Goal: Check status: Check status

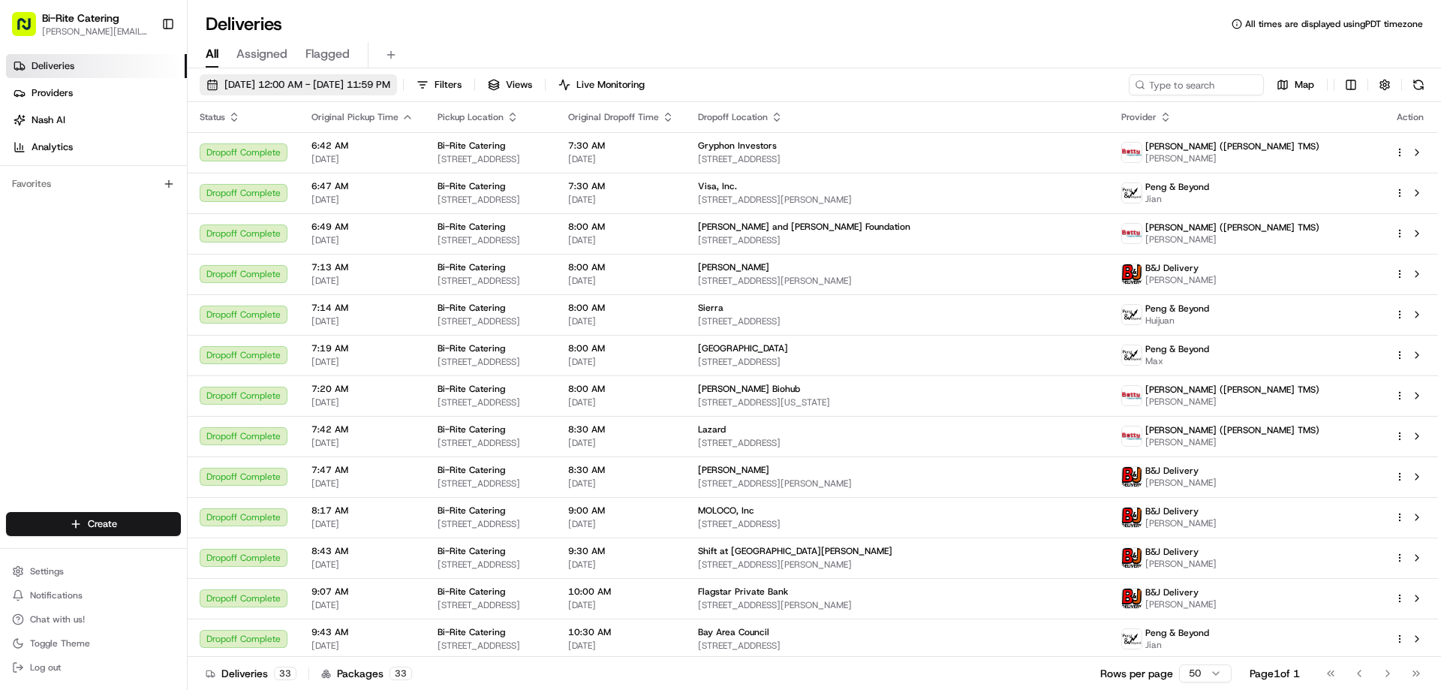
click at [376, 83] on span "[DATE] 12:00 AM - [DATE] 11:59 PM" at bounding box center [307, 85] width 166 height 14
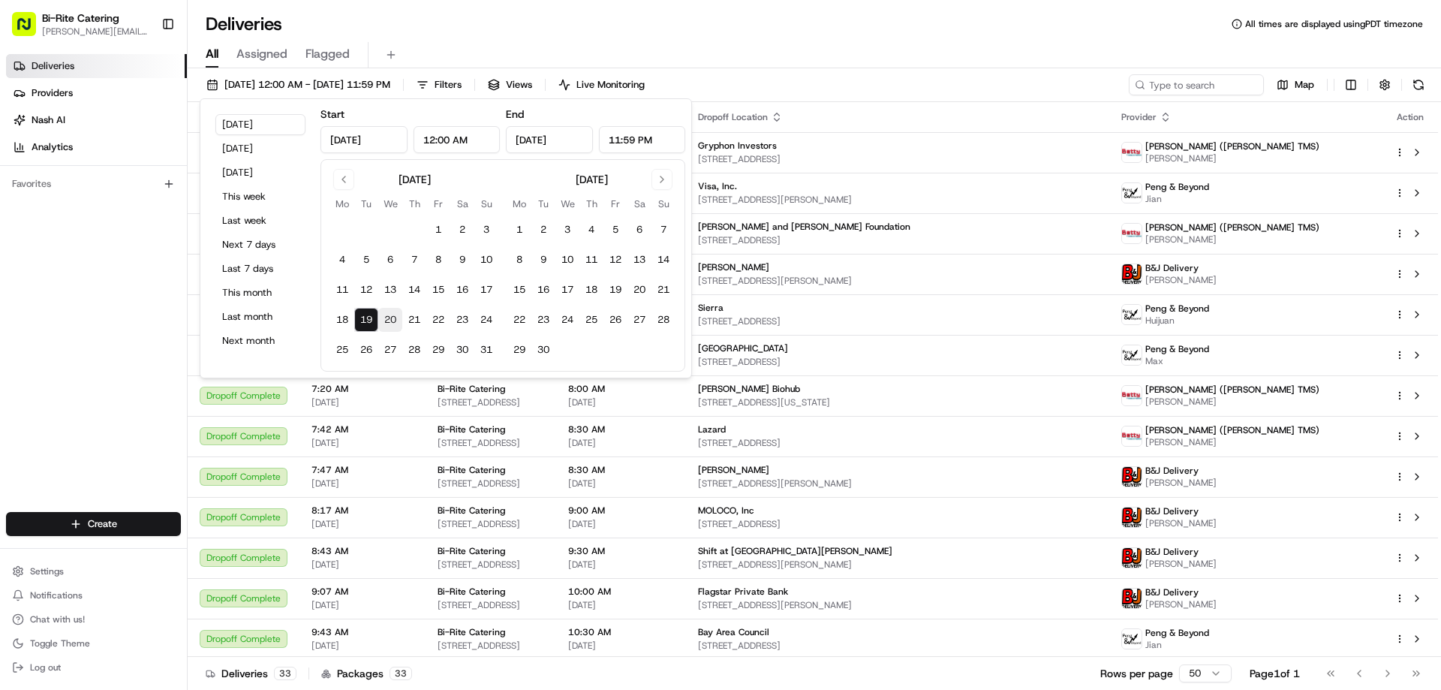
click at [391, 320] on button "20" at bounding box center [390, 320] width 24 height 24
type input "[DATE]"
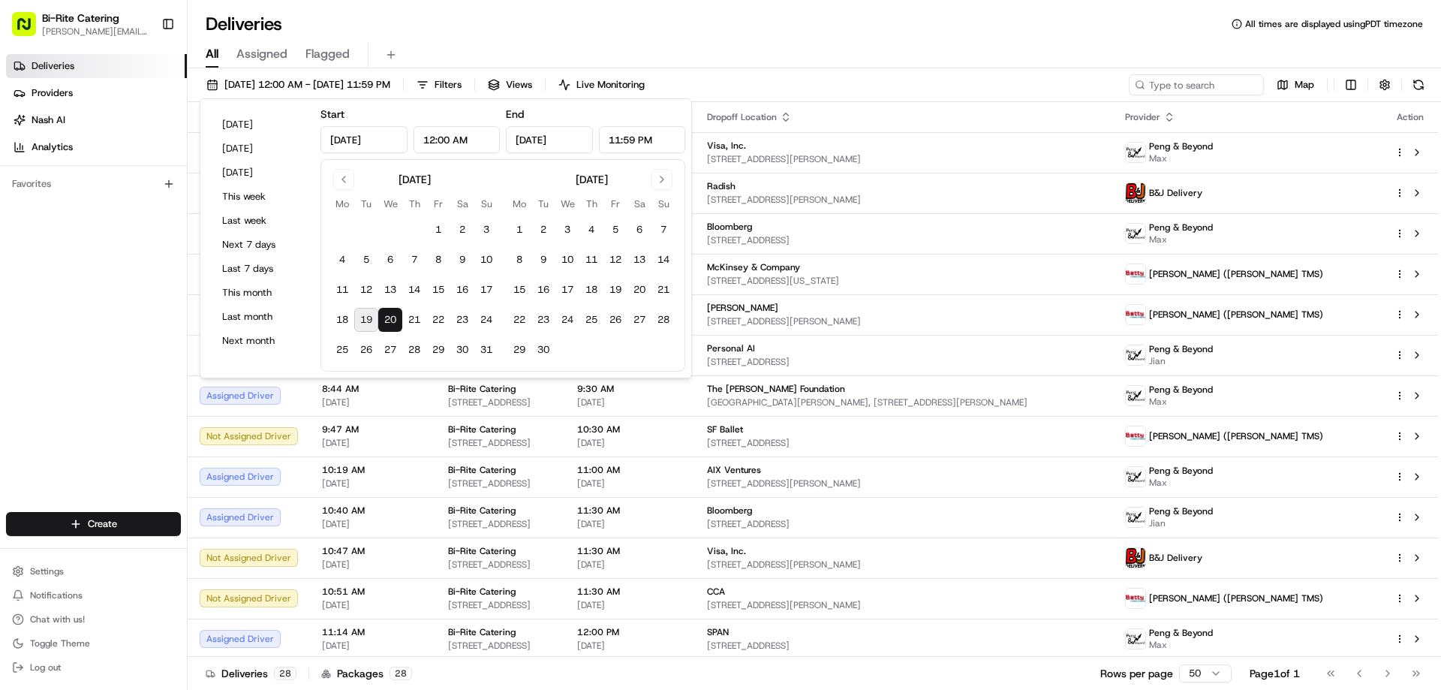
click at [572, 26] on div "Deliveries All times are displayed using PDT timezone" at bounding box center [814, 24] width 1253 height 24
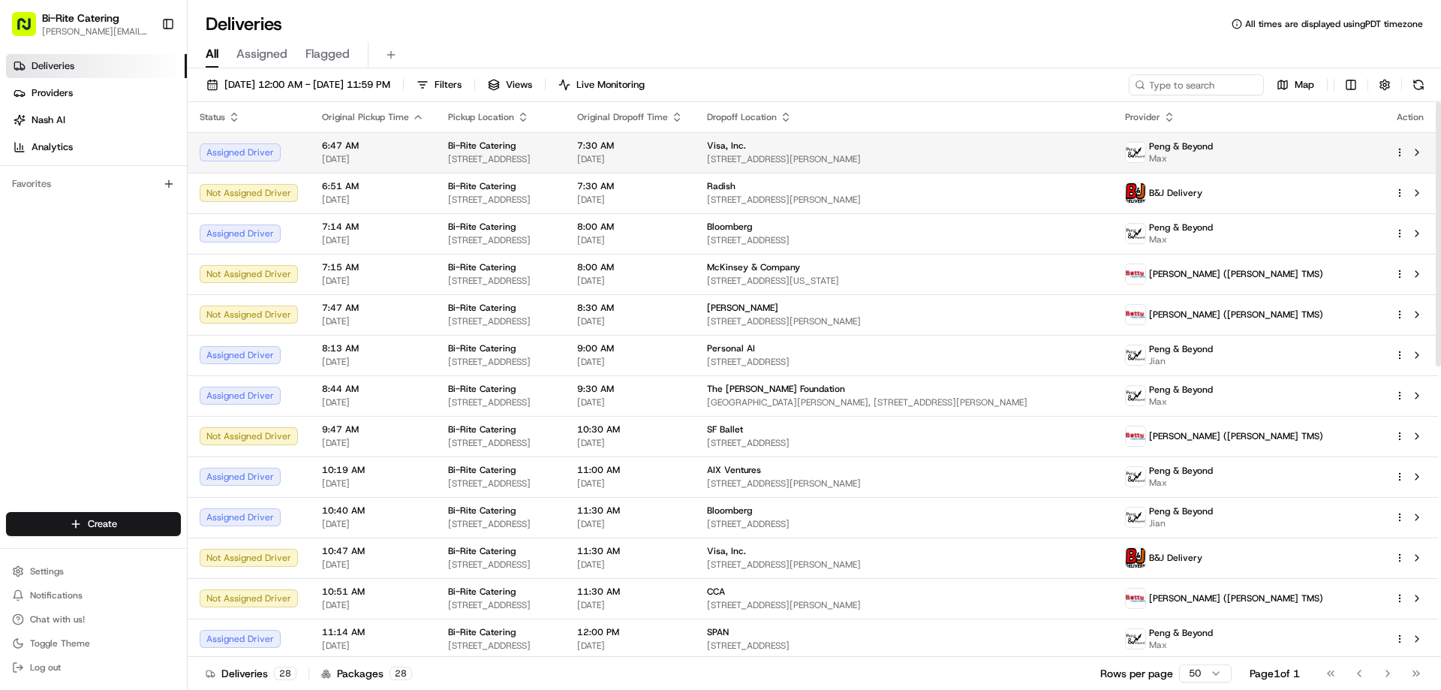
click at [322, 149] on span "6:47 AM" at bounding box center [373, 146] width 102 height 12
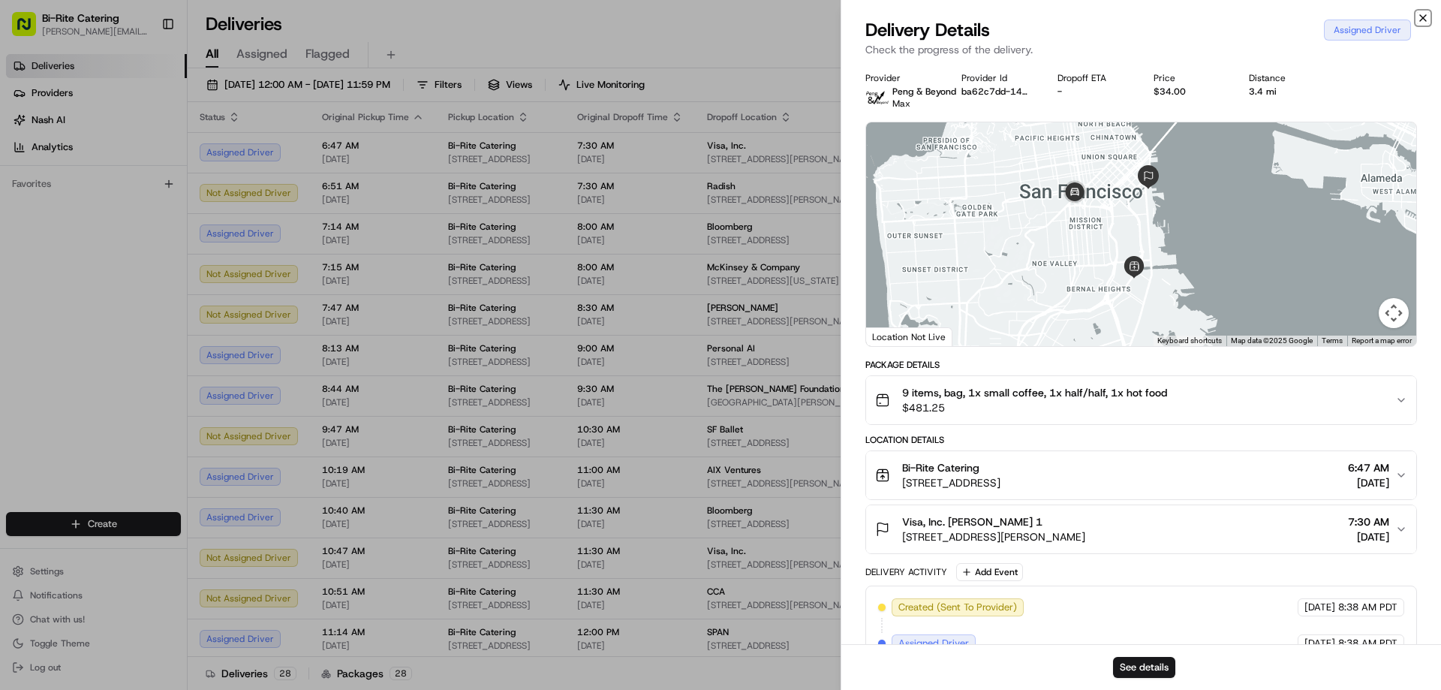
click at [1422, 18] on icon "button" at bounding box center [1423, 18] width 12 height 12
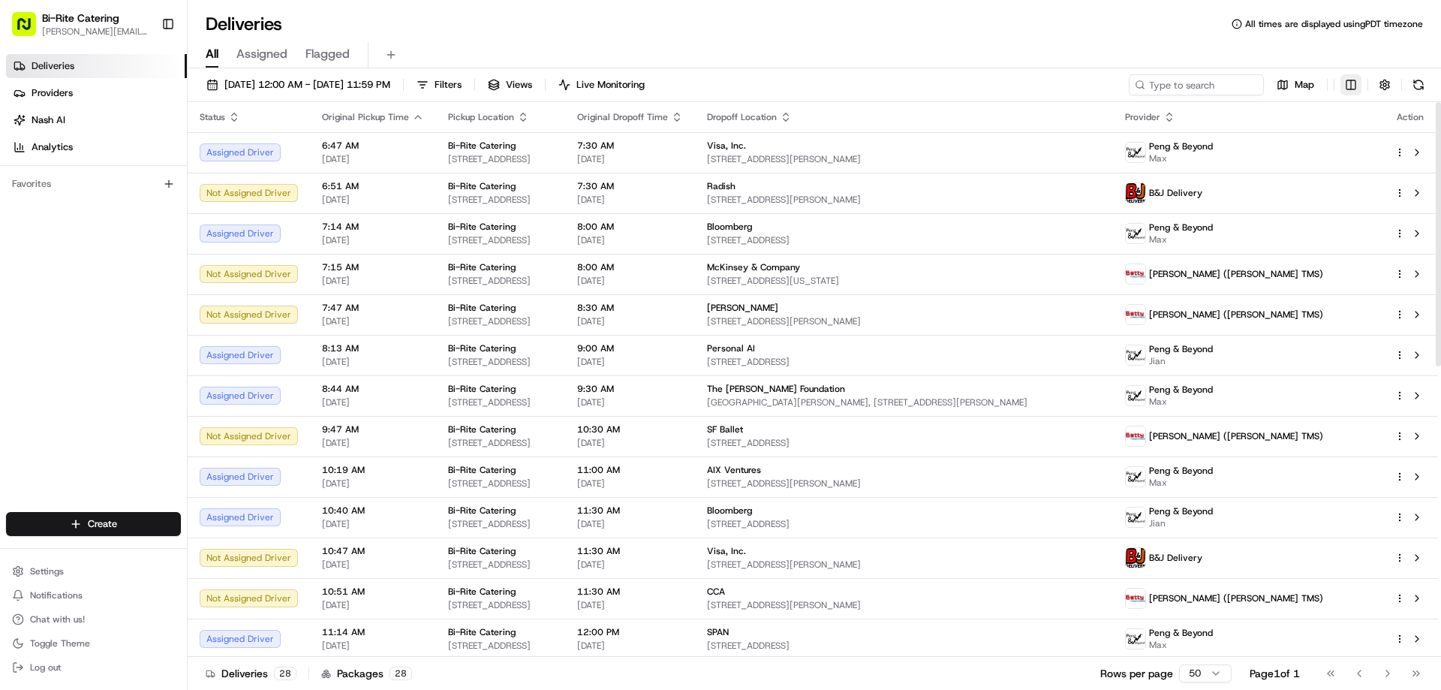
click at [1354, 83] on html "Bi-Rite Catering [PERSON_NAME][EMAIL_ADDRESS][PERSON_NAME][DOMAIN_NAME] Toggle …" at bounding box center [720, 345] width 1441 height 690
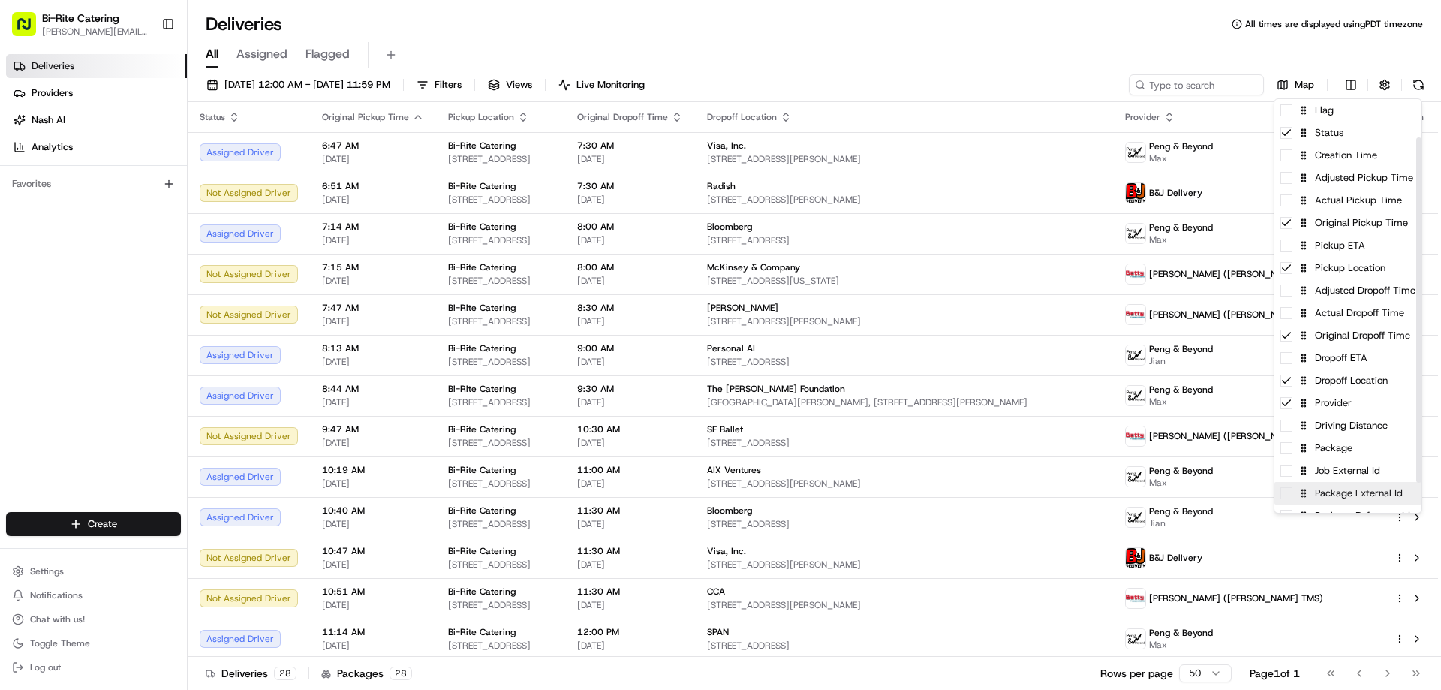
scroll to position [82, 0]
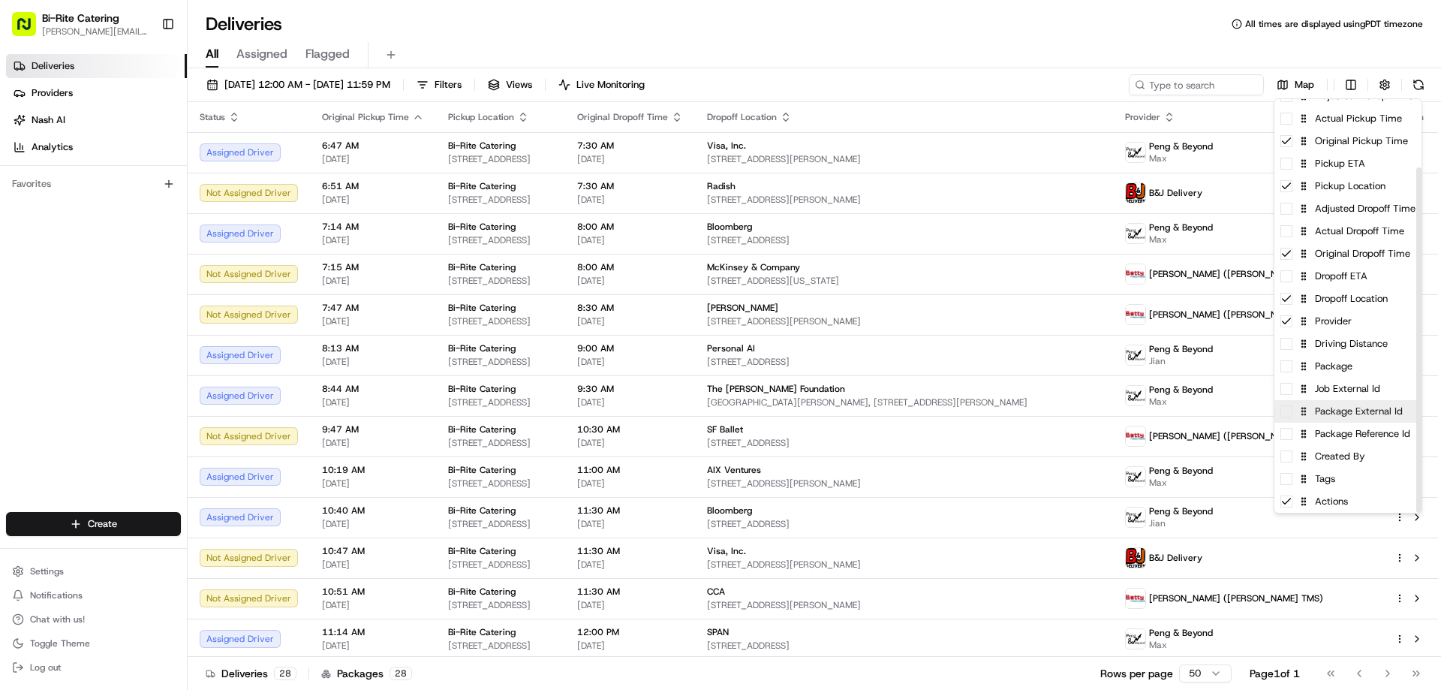
click at [1291, 419] on div "Package External Id" at bounding box center [1347, 411] width 147 height 23
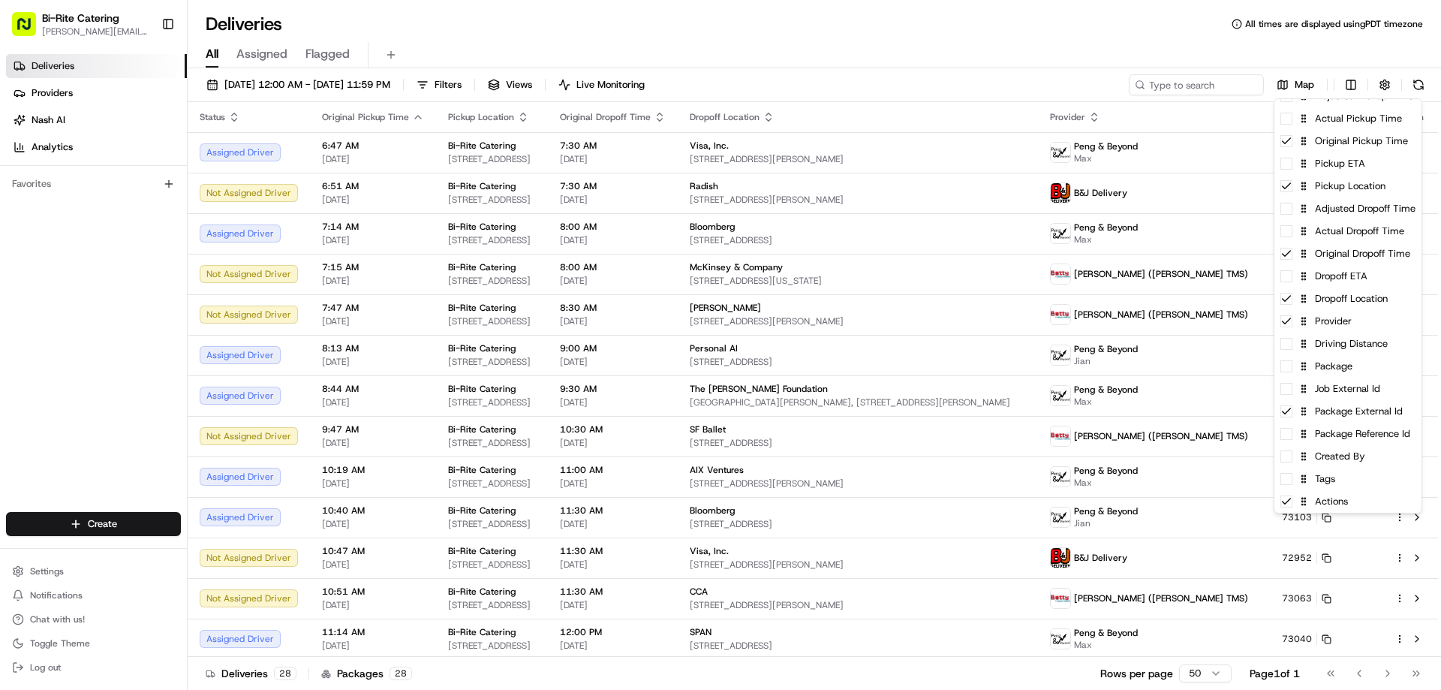
click at [963, 50] on html "Bi-Rite Catering [PERSON_NAME][EMAIL_ADDRESS][PERSON_NAME][DOMAIN_NAME] Toggle …" at bounding box center [720, 345] width 1441 height 690
click at [963, 50] on div "All Assigned Flagged" at bounding box center [814, 55] width 1253 height 26
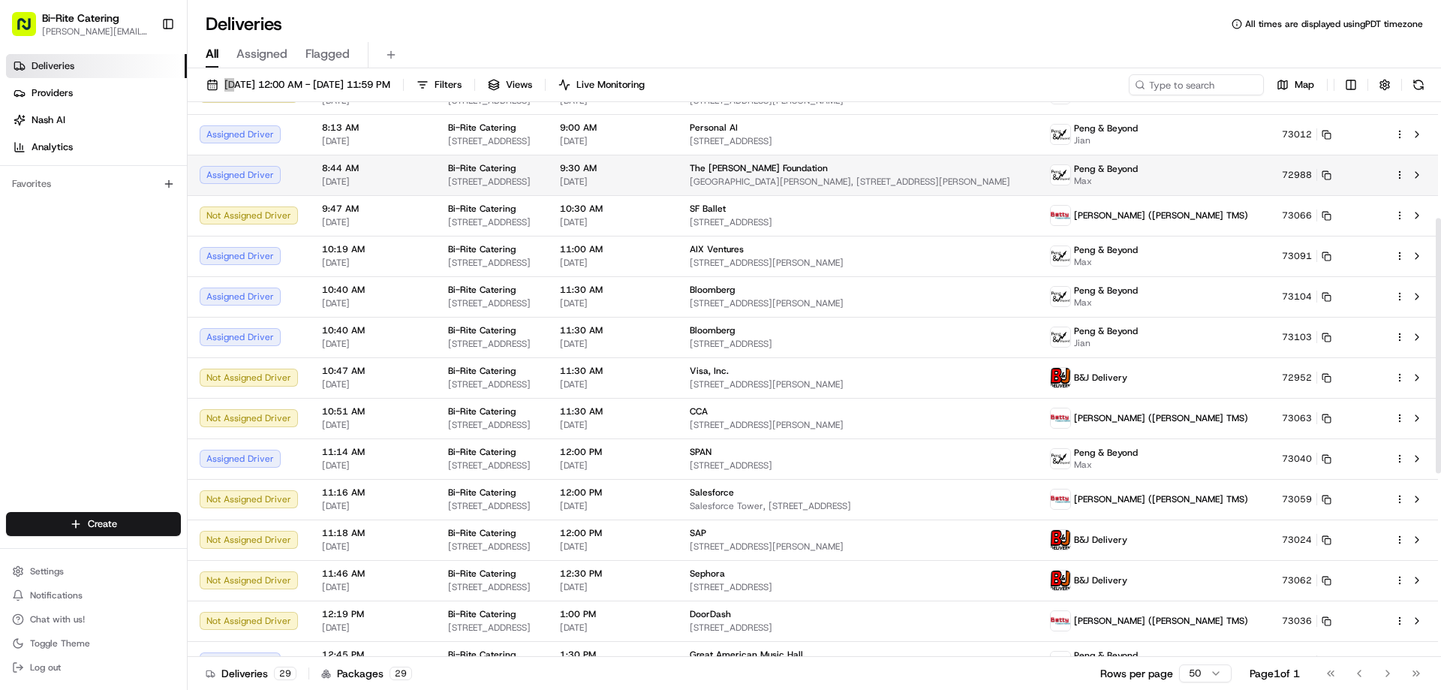
scroll to position [200, 0]
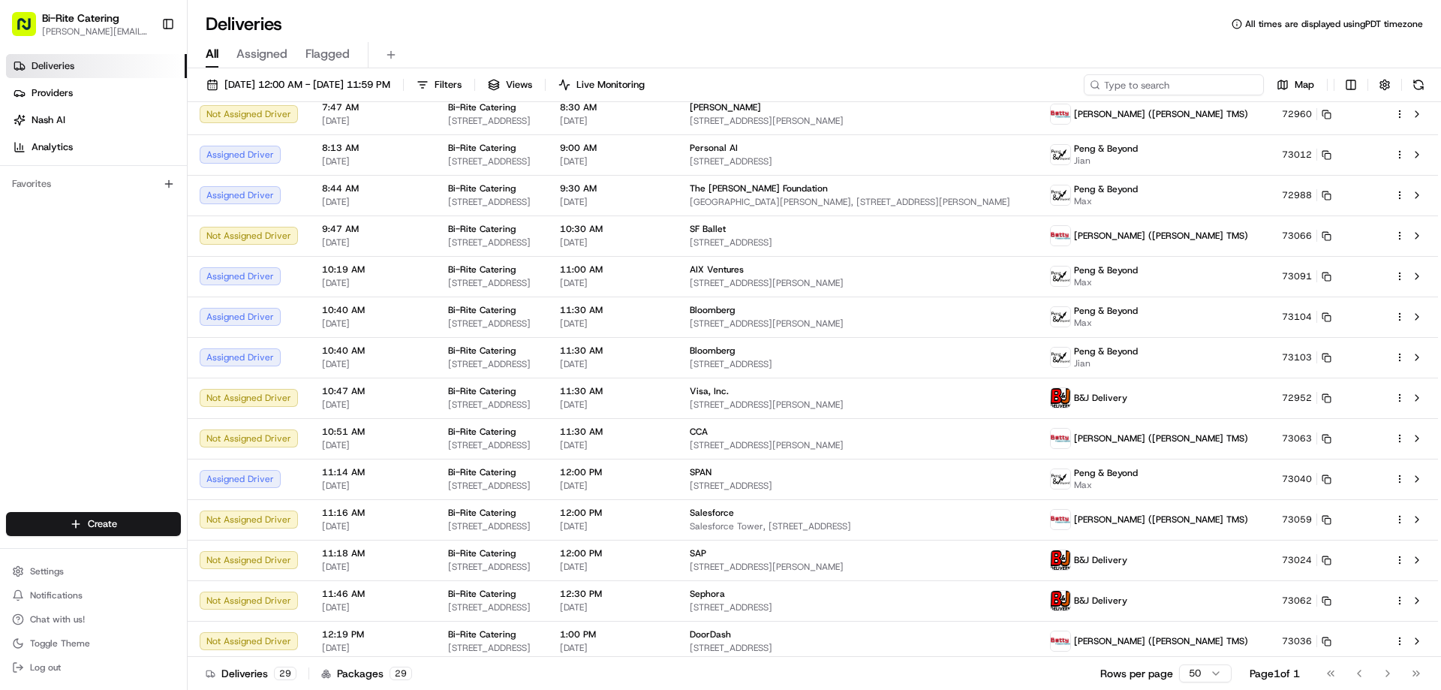
click at [1192, 86] on input at bounding box center [1173, 84] width 180 height 21
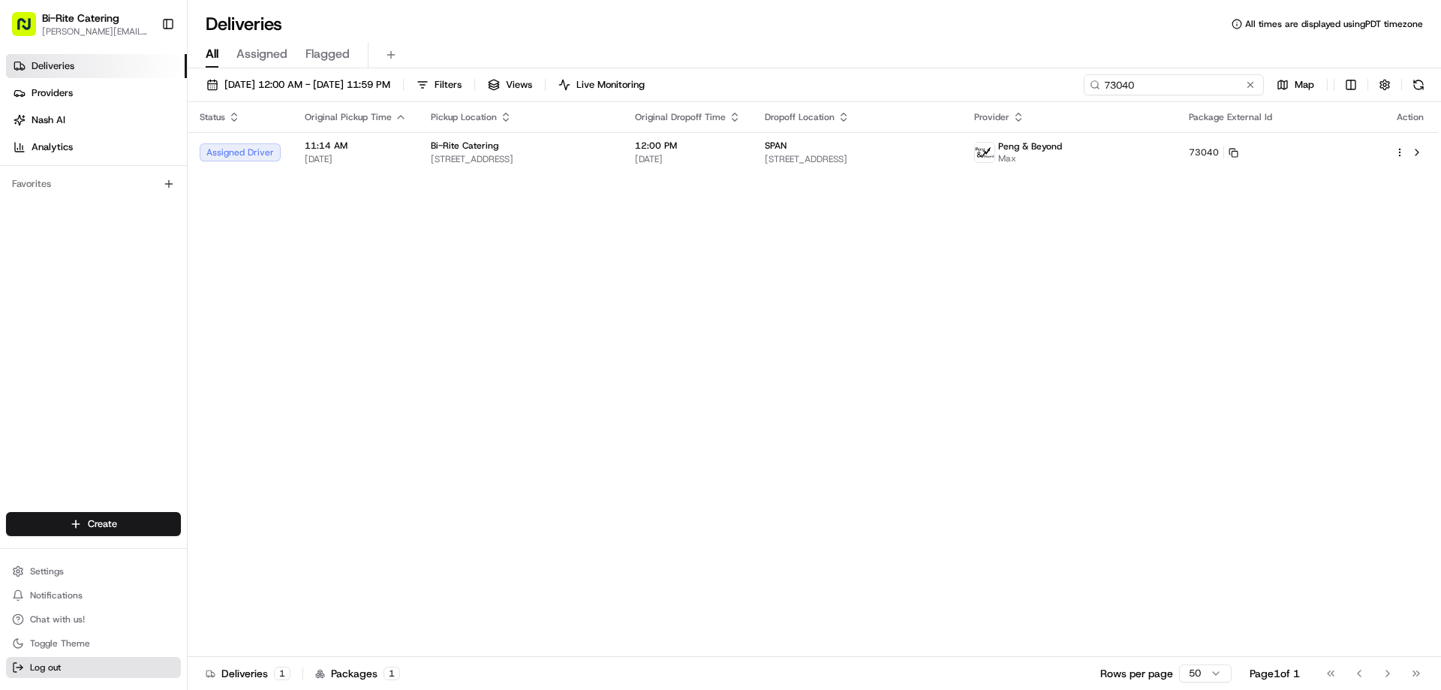
type input "73040"
click at [1252, 91] on button at bounding box center [1249, 84] width 15 height 15
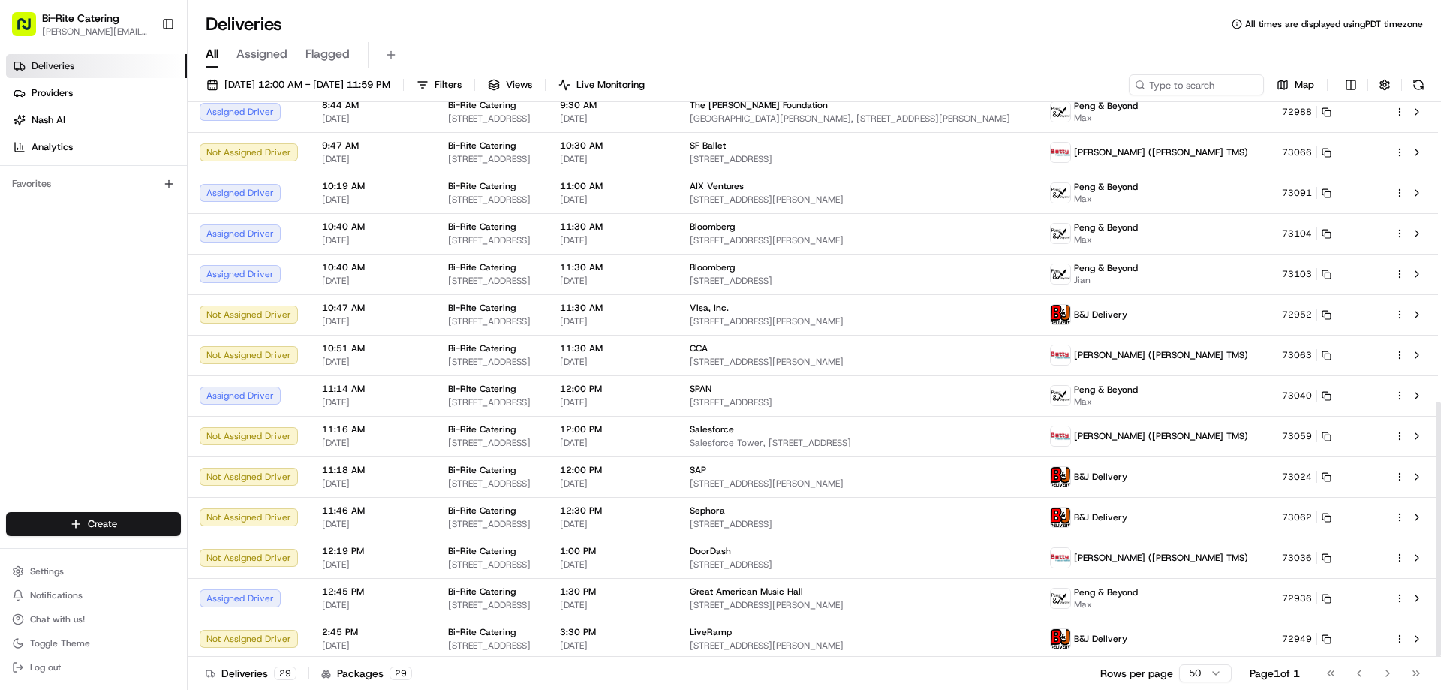
scroll to position [651, 0]
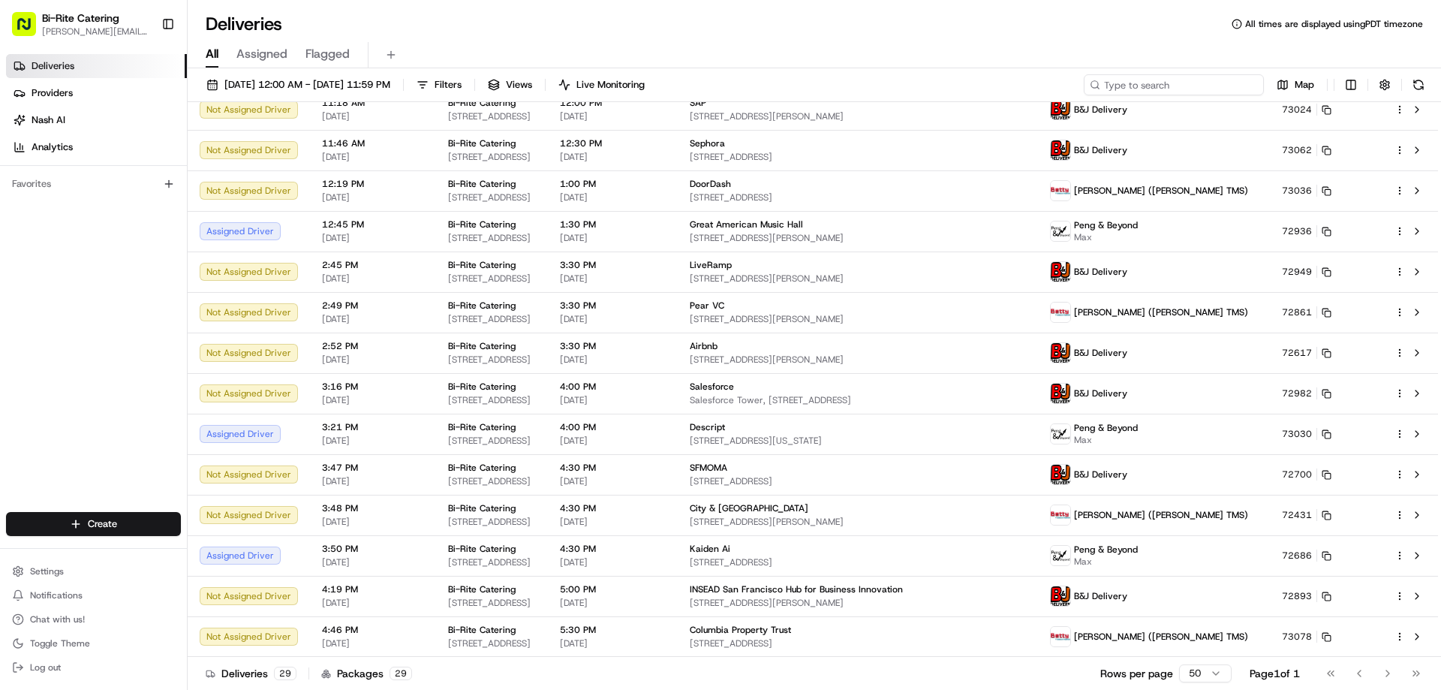
click at [1215, 78] on input at bounding box center [1173, 84] width 180 height 21
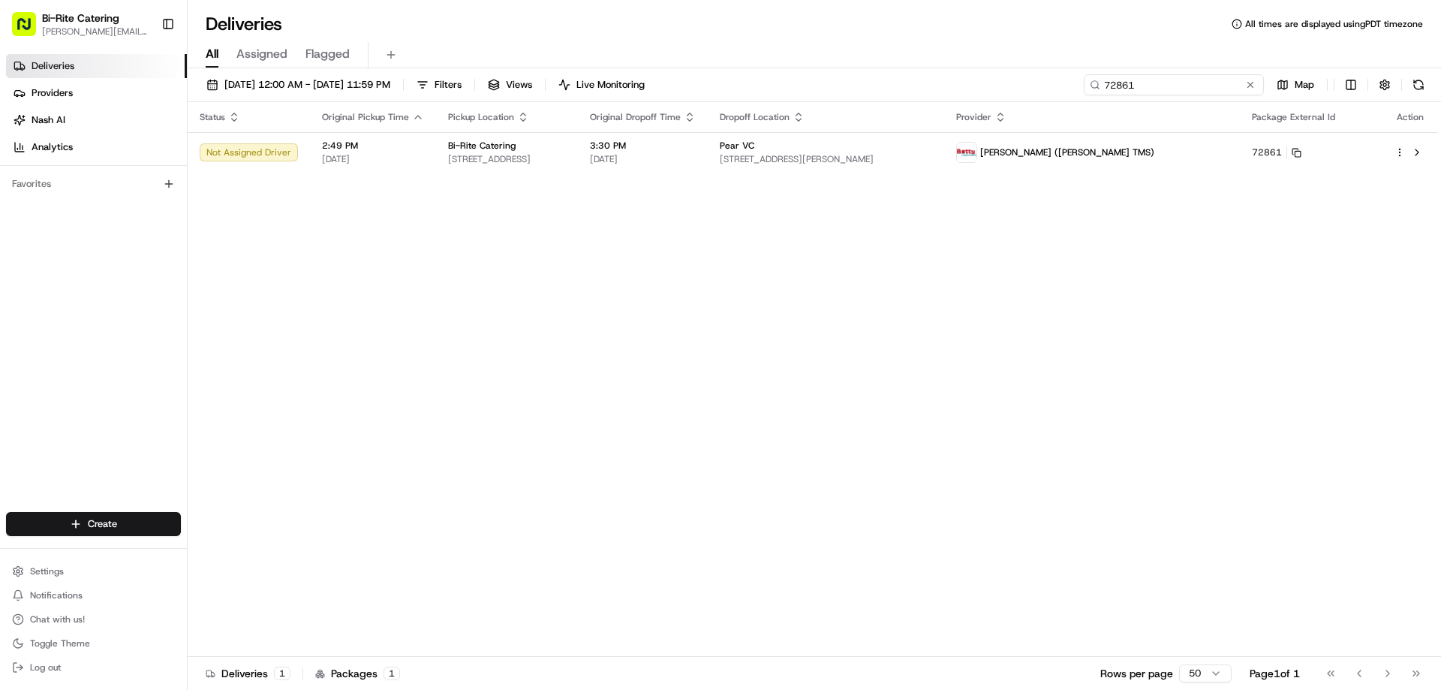
type input "72861"
click at [1248, 87] on button at bounding box center [1249, 84] width 15 height 15
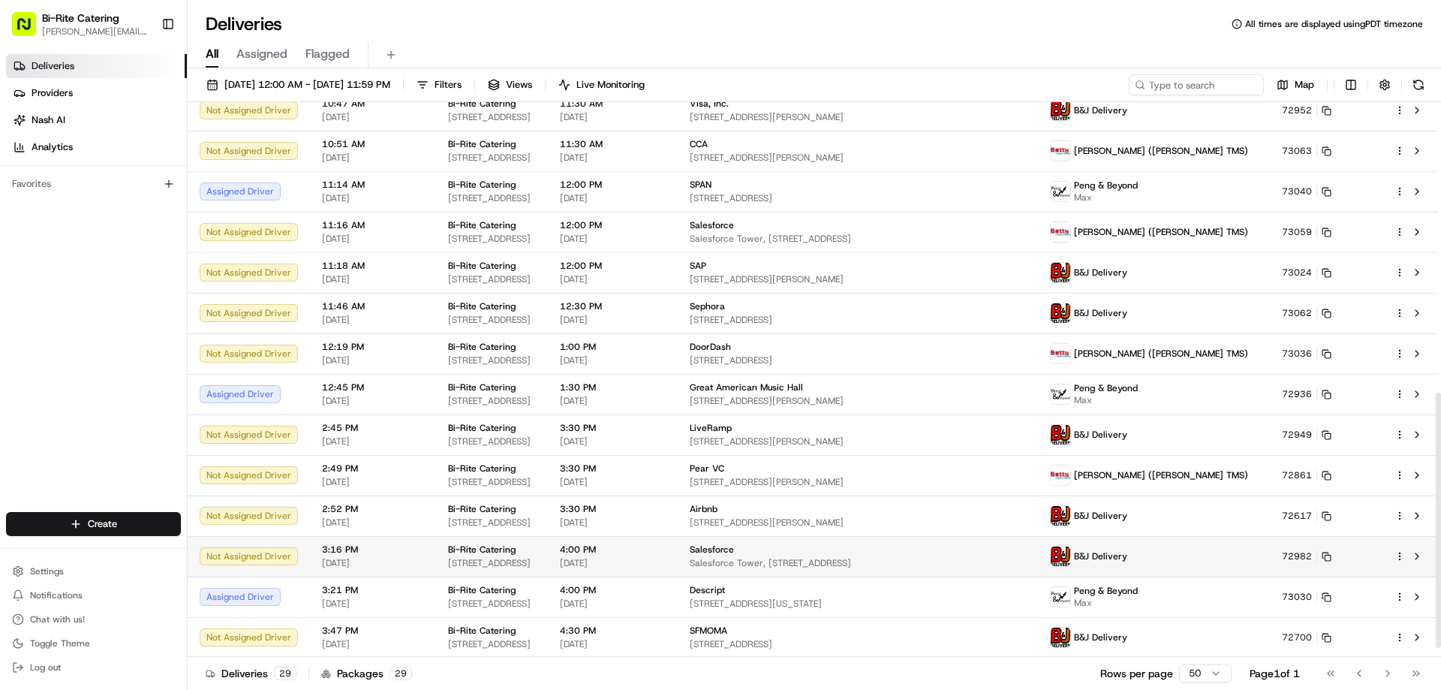
scroll to position [651, 0]
